Goal: Check status: Check status

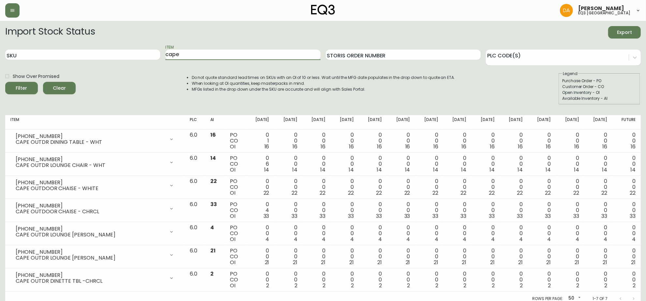
click at [67, 85] on span "Clear" at bounding box center [59, 88] width 22 height 8
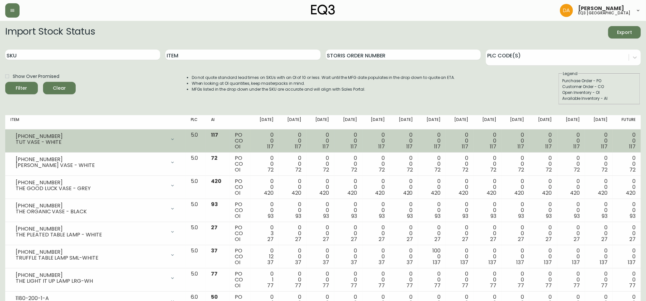
click at [179, 139] on div at bounding box center [172, 139] width 13 height 13
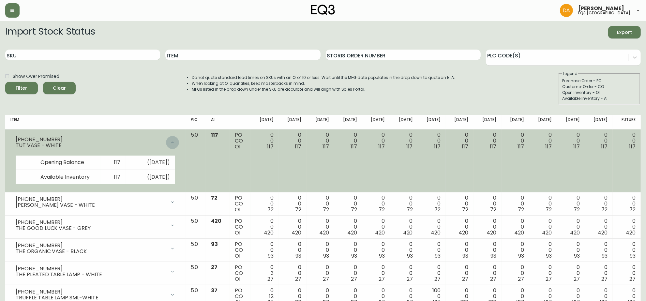
click at [175, 140] on icon at bounding box center [172, 142] width 5 height 5
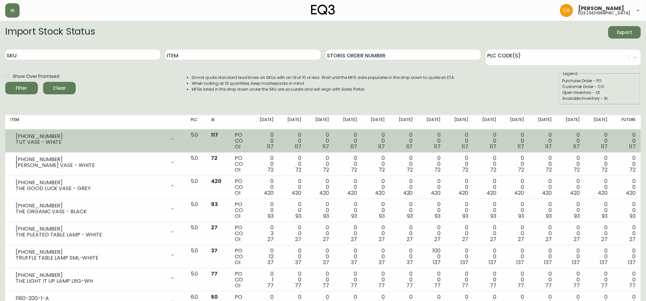
click at [175, 138] on icon at bounding box center [172, 139] width 5 height 5
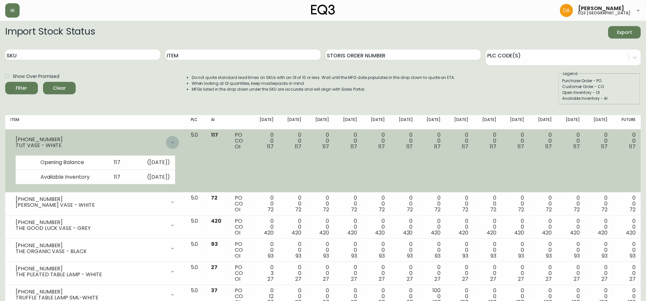
click at [179, 138] on div at bounding box center [172, 142] width 13 height 13
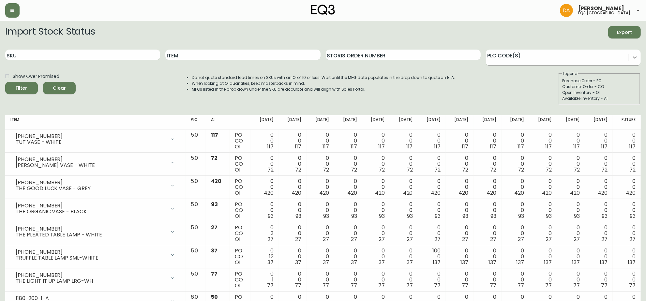
click at [635, 56] on icon at bounding box center [634, 57] width 7 height 7
click at [445, 28] on div "Import Stock Status Export" at bounding box center [322, 32] width 635 height 12
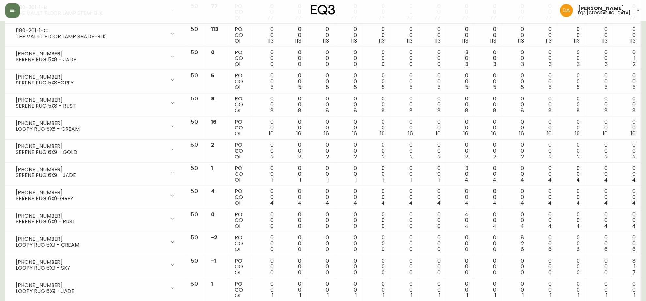
scroll to position [407, 0]
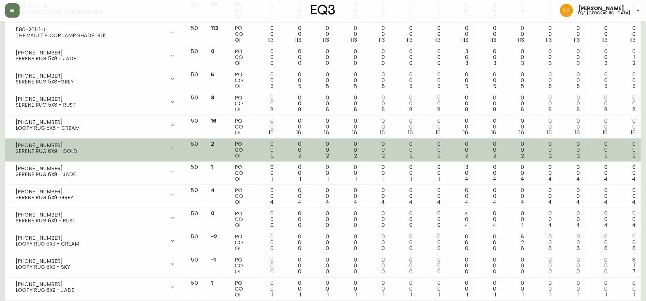
click at [175, 150] on icon at bounding box center [172, 148] width 5 height 5
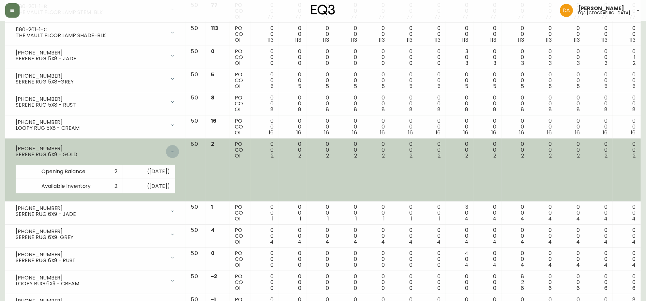
click at [179, 149] on div at bounding box center [172, 151] width 13 height 13
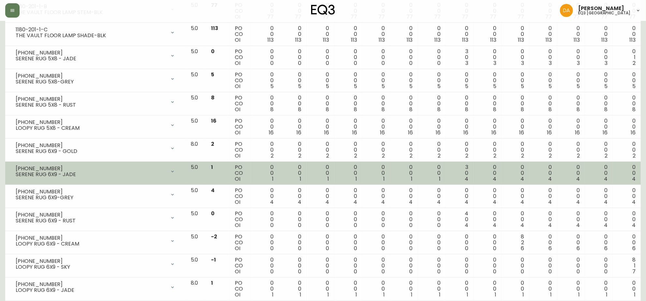
click at [175, 171] on icon at bounding box center [172, 171] width 5 height 5
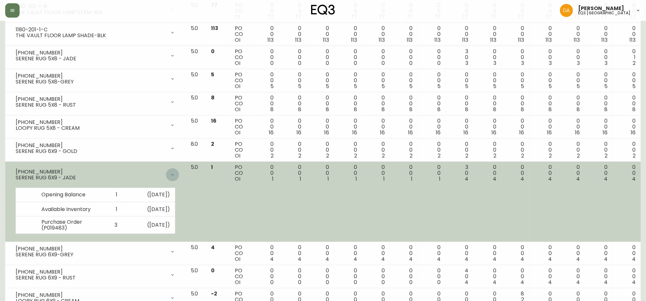
click at [179, 171] on div at bounding box center [172, 174] width 13 height 13
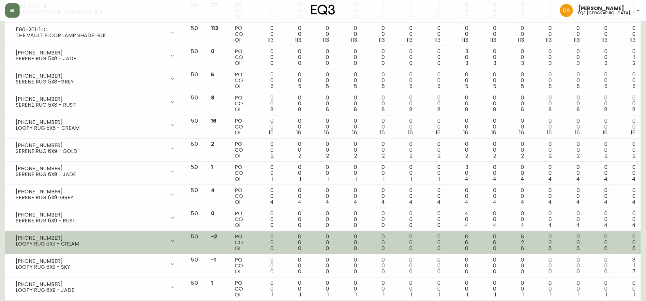
click at [175, 243] on icon at bounding box center [172, 240] width 5 height 5
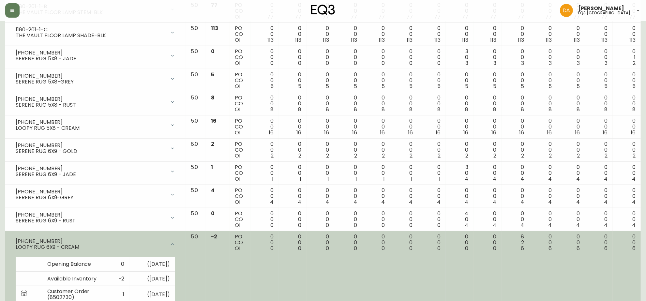
click at [175, 244] on icon at bounding box center [172, 244] width 5 height 5
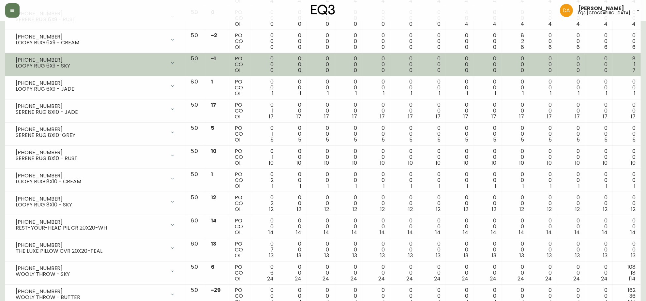
scroll to position [611, 0]
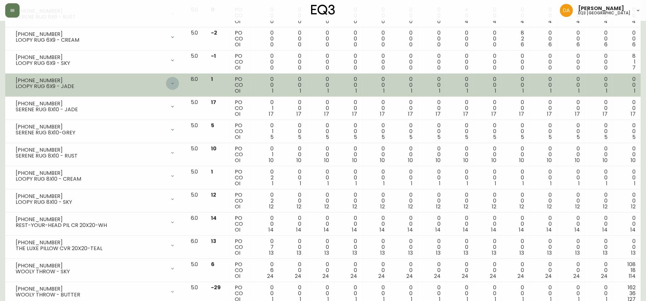
click at [174, 84] on icon at bounding box center [172, 83] width 3 height 2
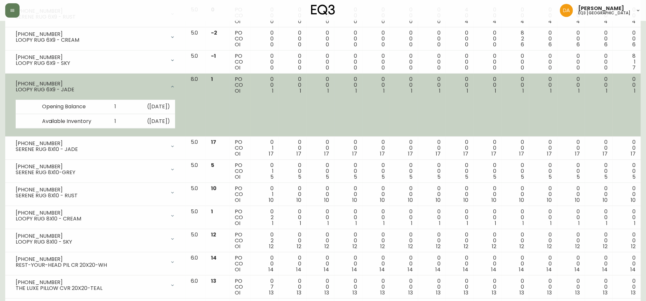
click at [179, 85] on div at bounding box center [172, 86] width 13 height 13
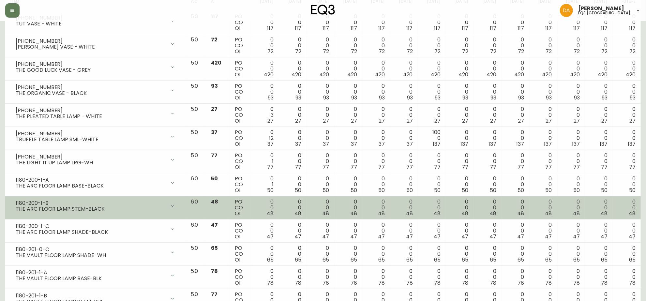
scroll to position [122, 0]
